Goal: Information Seeking & Learning: Learn about a topic

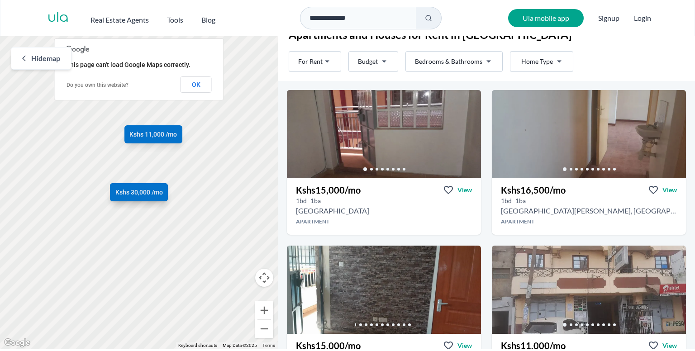
scroll to position [31, 0]
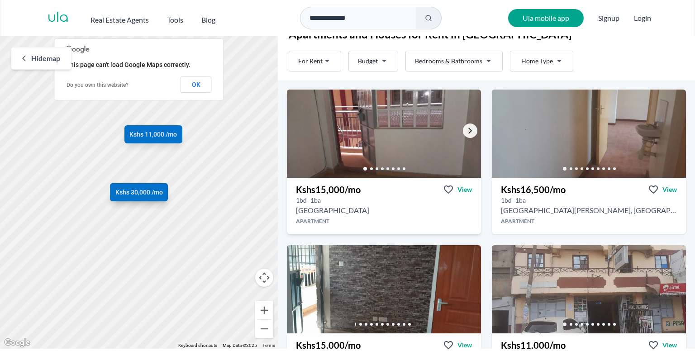
click at [463, 125] on link "Go to the next property image" at bounding box center [470, 131] width 14 height 14
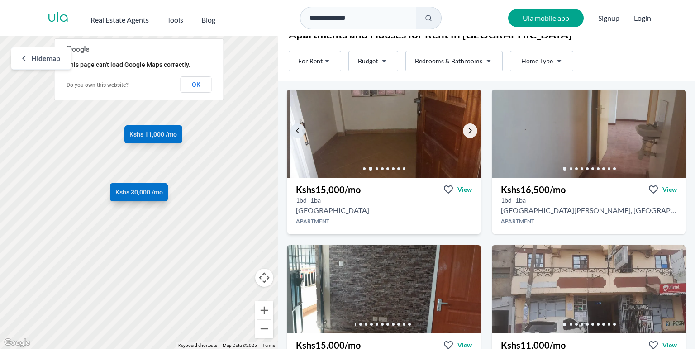
click at [467, 131] on icon "Go to the next property image" at bounding box center [470, 130] width 7 height 7
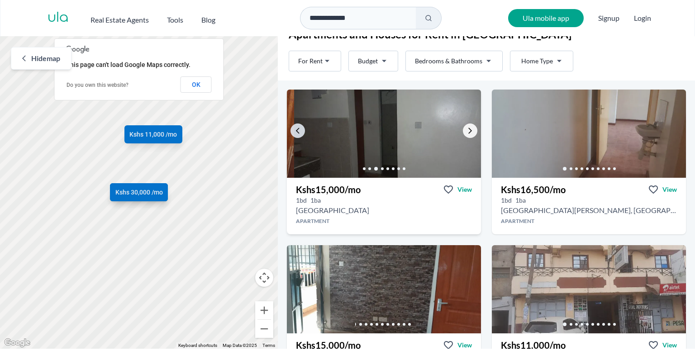
click at [467, 131] on icon "Go to the next property image" at bounding box center [470, 130] width 7 height 7
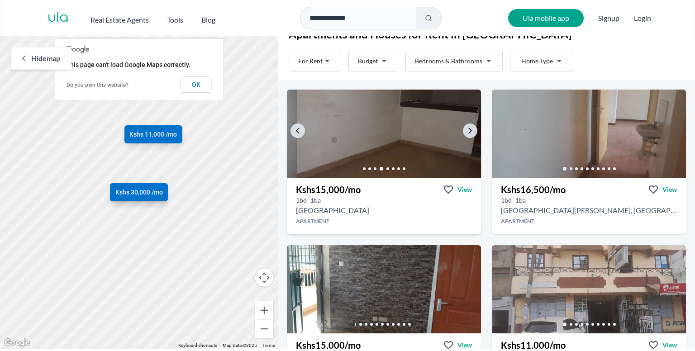
click at [380, 130] on img at bounding box center [394, 133] width 204 height 93
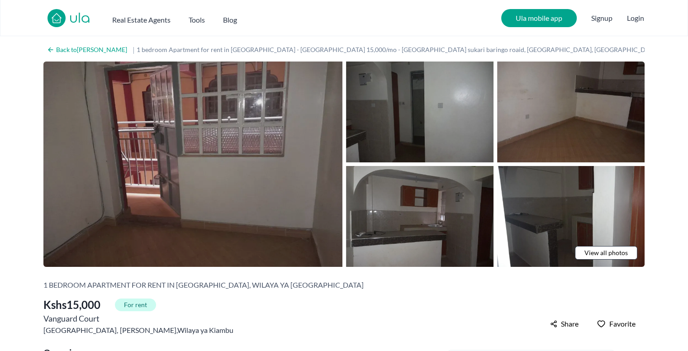
click at [267, 183] on img at bounding box center [192, 164] width 299 height 205
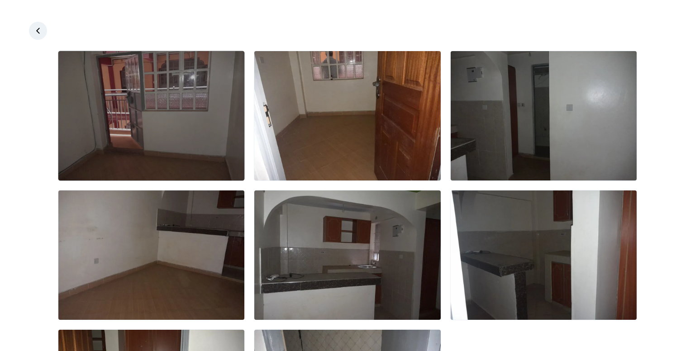
click at [171, 112] on img at bounding box center [151, 115] width 186 height 129
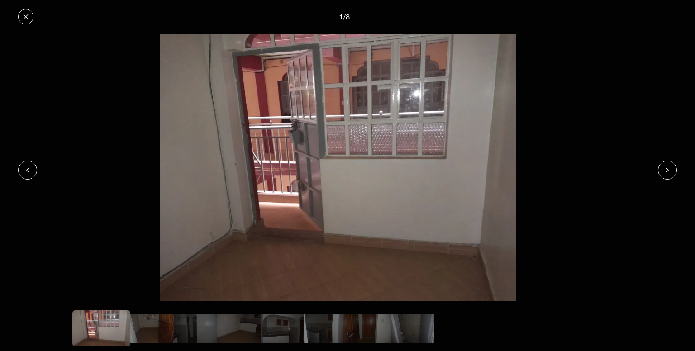
click at [667, 172] on icon at bounding box center [667, 170] width 7 height 7
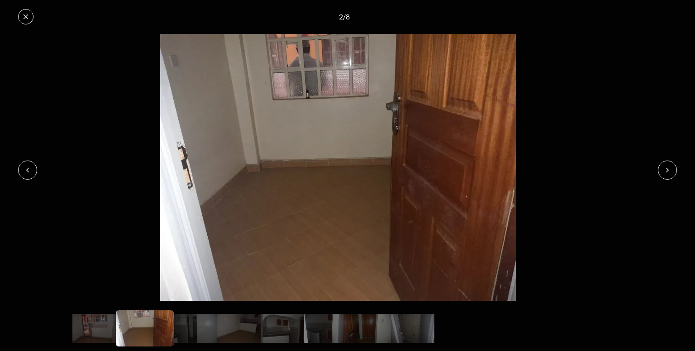
click at [667, 172] on icon at bounding box center [667, 170] width 7 height 7
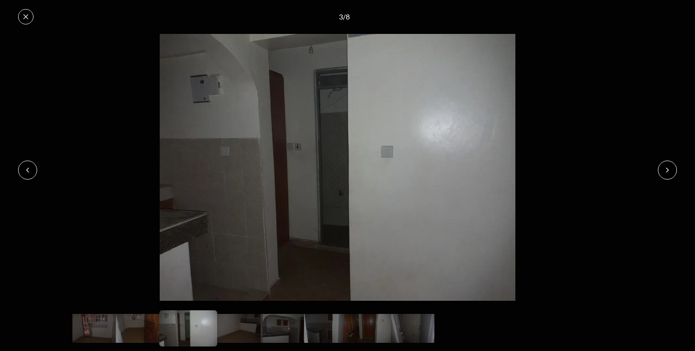
click at [667, 172] on icon at bounding box center [667, 170] width 7 height 7
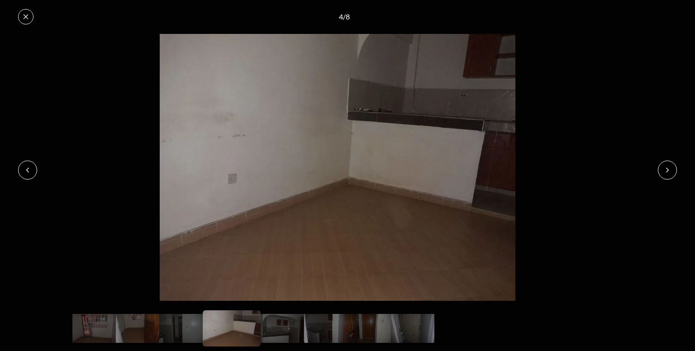
click at [667, 172] on icon at bounding box center [667, 170] width 7 height 7
